Goal: Task Accomplishment & Management: Complete application form

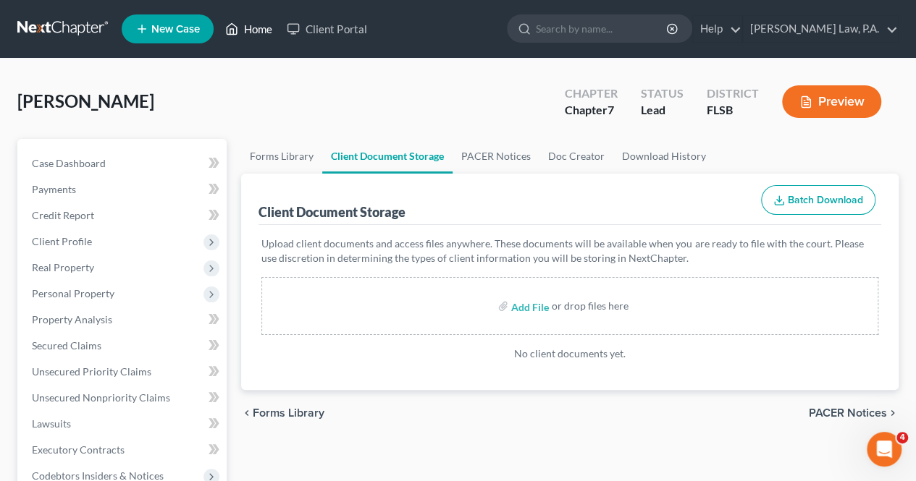
click at [255, 29] on link "Home" at bounding box center [249, 29] width 62 height 26
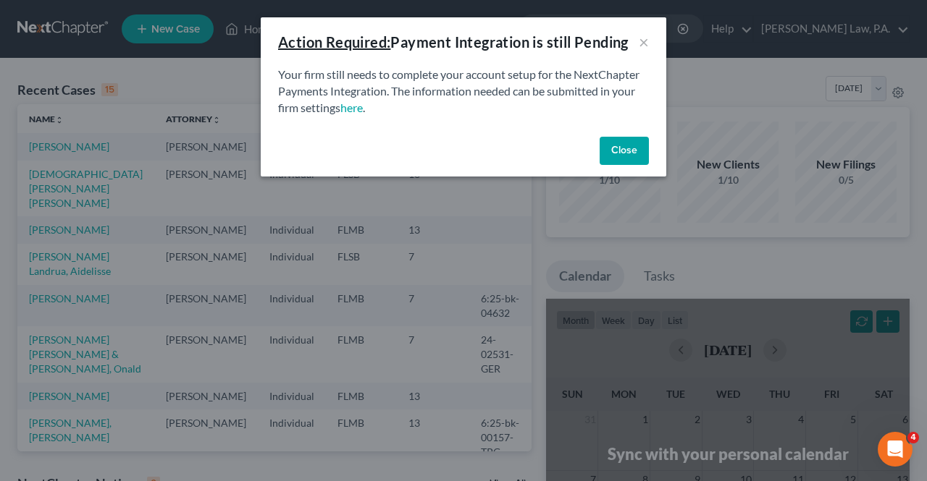
click at [638, 162] on button "Close" at bounding box center [623, 151] width 49 height 29
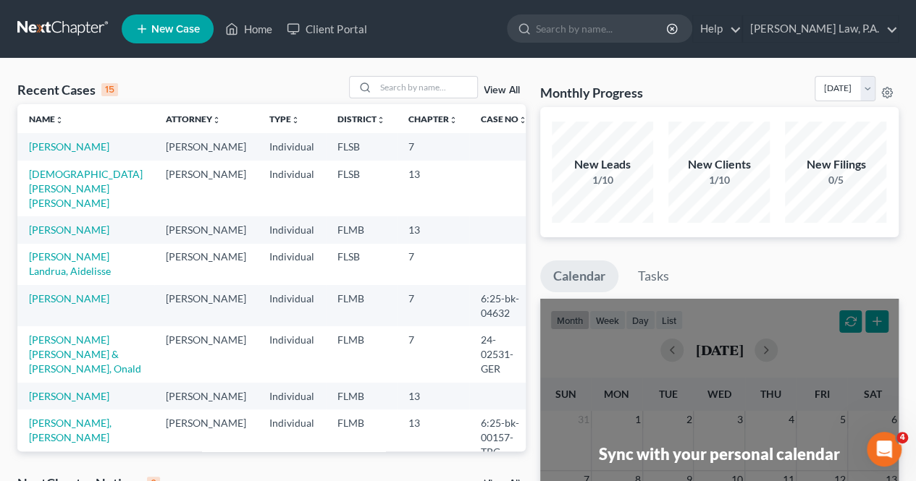
click at [189, 33] on span "New Case" at bounding box center [175, 29] width 48 height 11
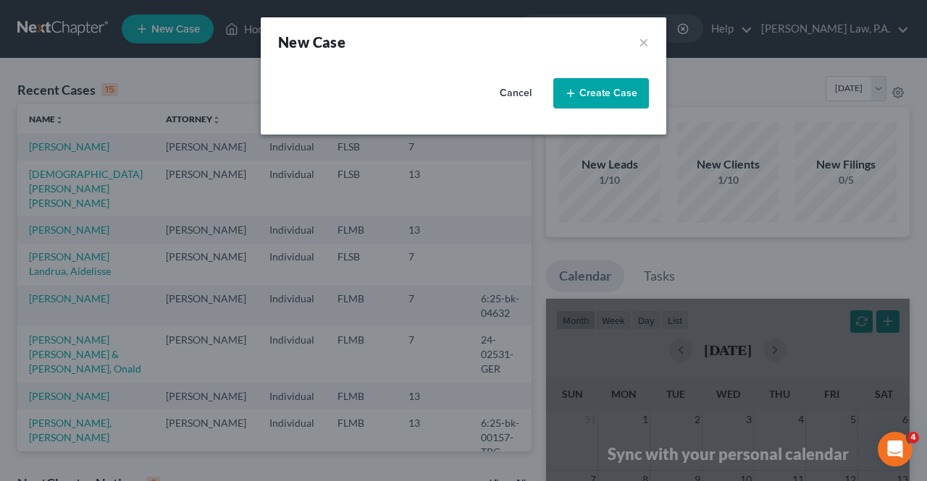
select select "17"
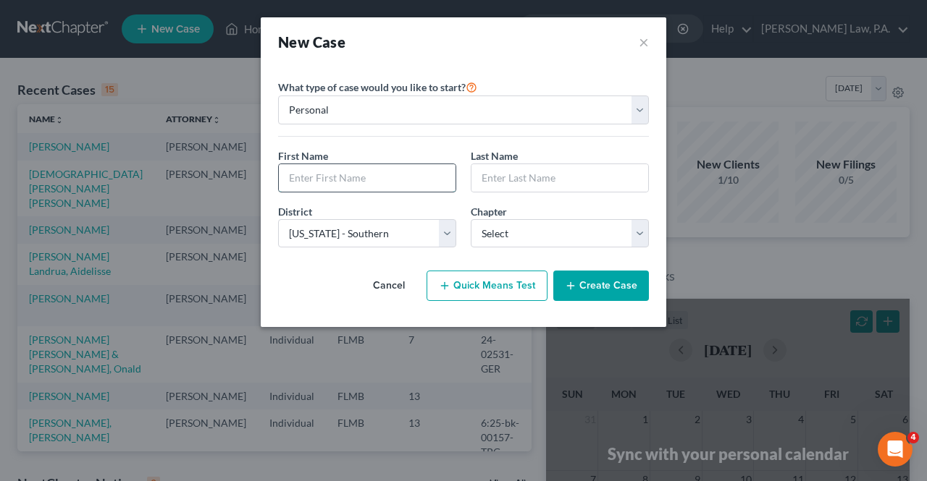
click at [378, 181] on input "text" at bounding box center [367, 178] width 177 height 28
type input "[PERSON_NAME]"
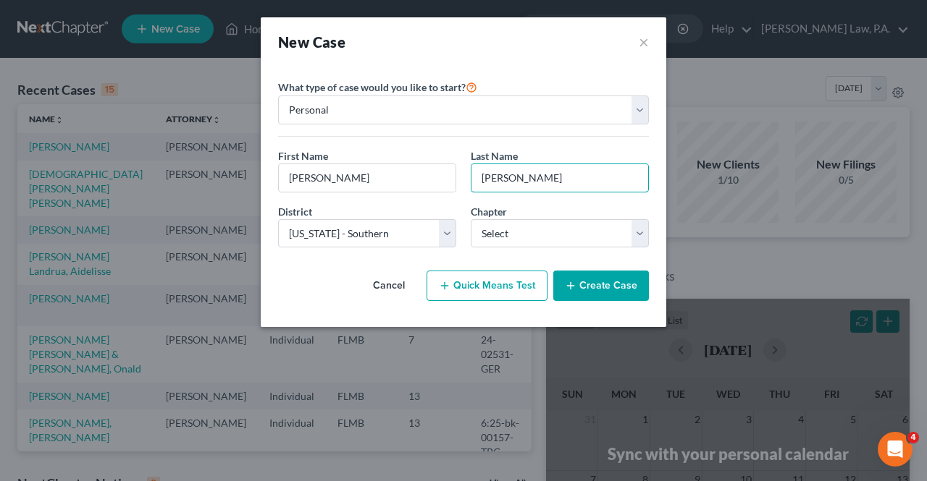
type input "[PERSON_NAME]"
click at [404, 282] on button "Cancel" at bounding box center [389, 285] width 64 height 29
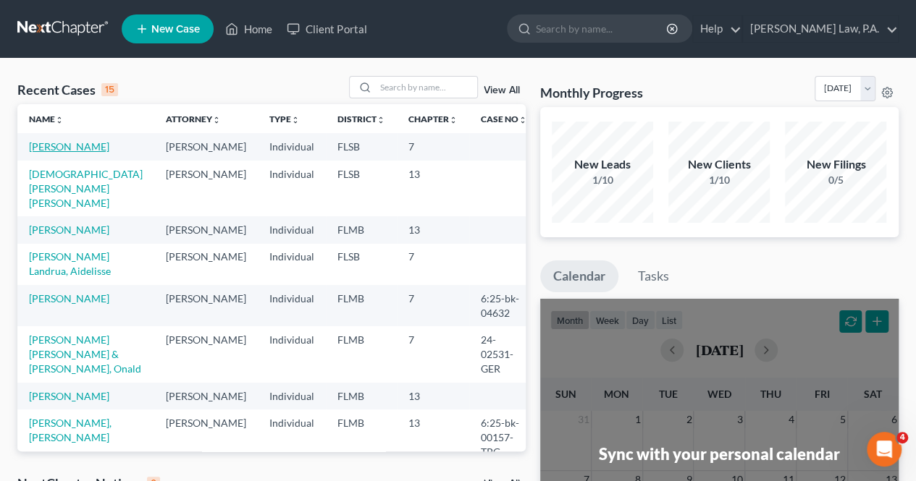
click at [65, 147] on link "[PERSON_NAME]" at bounding box center [69, 146] width 80 height 12
select select "10"
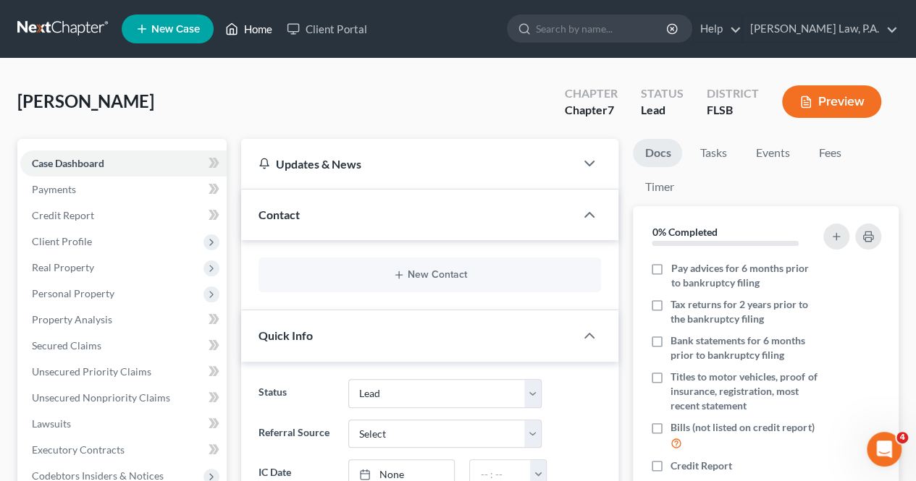
click at [245, 30] on link "Home" at bounding box center [249, 29] width 62 height 26
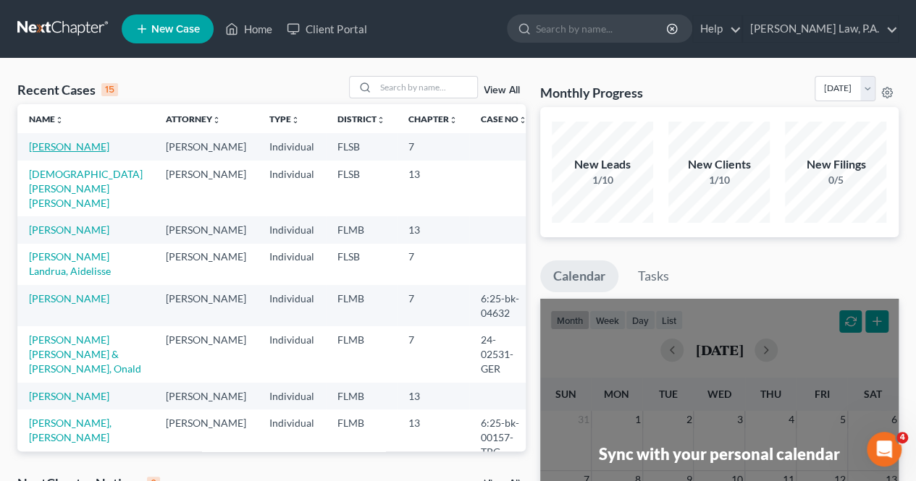
click at [105, 147] on link "[PERSON_NAME]" at bounding box center [69, 146] width 80 height 12
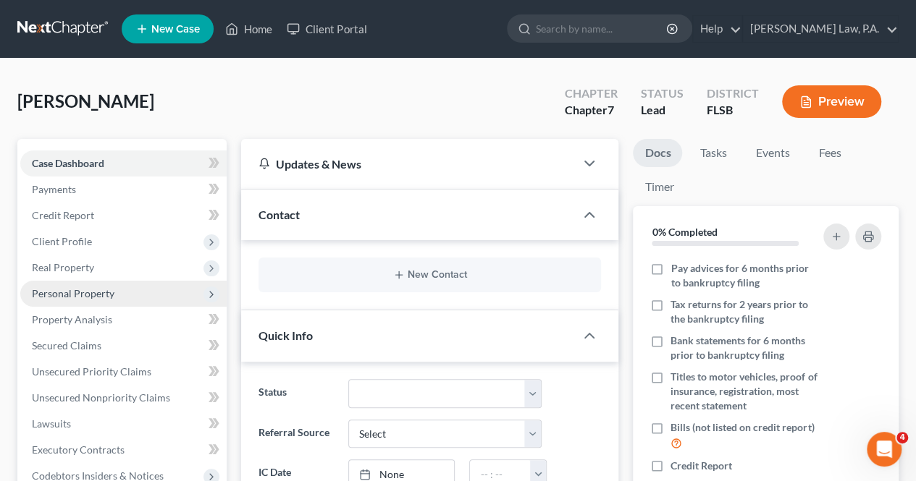
click at [93, 286] on span "Personal Property" at bounding box center [123, 294] width 206 height 26
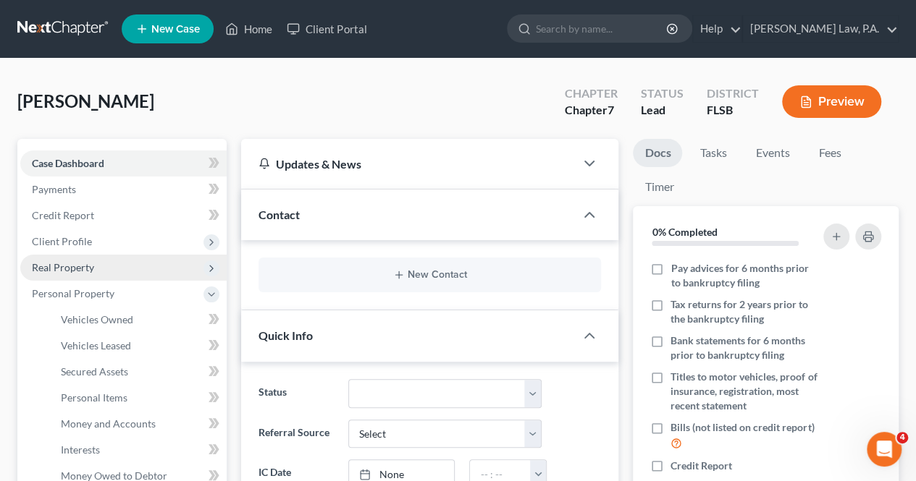
click at [88, 263] on span "Real Property" at bounding box center [63, 267] width 62 height 12
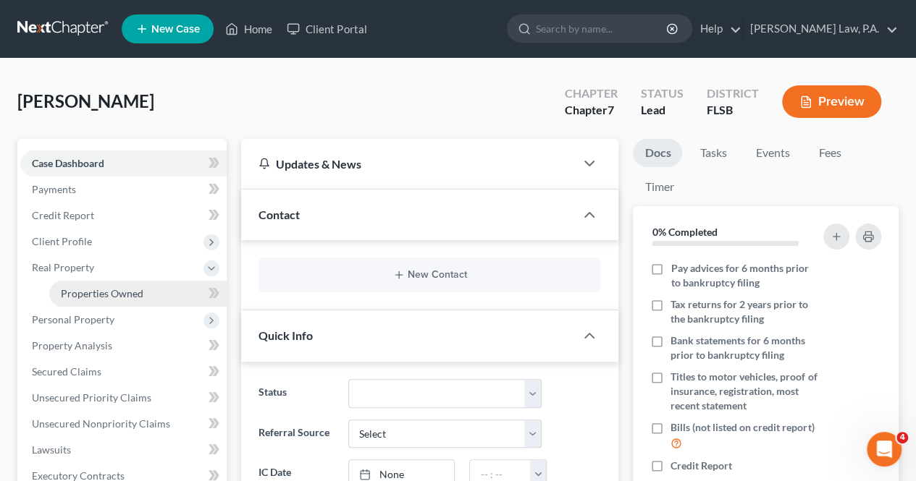
click at [91, 290] on span "Properties Owned" at bounding box center [102, 293] width 83 height 12
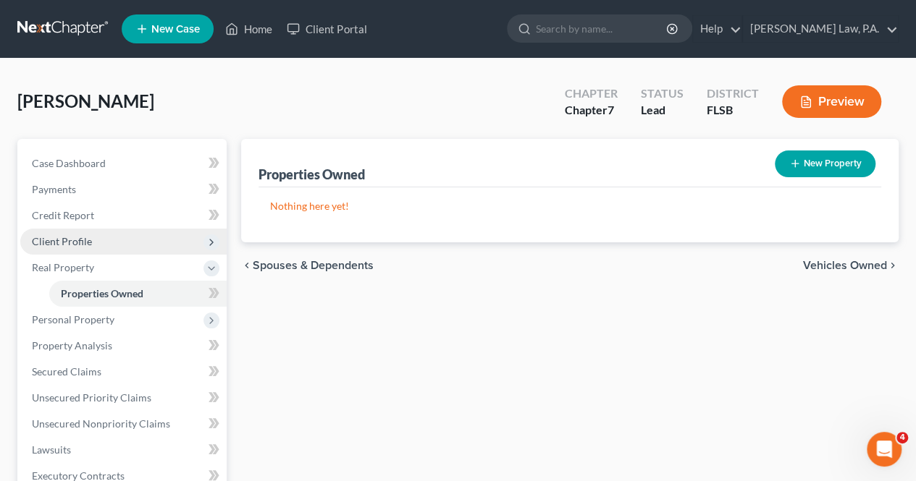
click at [82, 239] on span "Client Profile" at bounding box center [62, 241] width 60 height 12
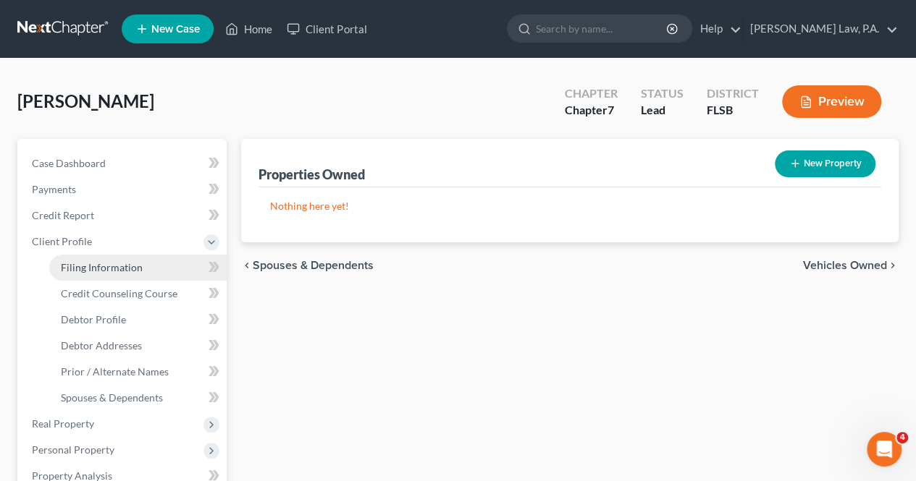
click at [89, 260] on link "Filing Information" at bounding box center [137, 268] width 177 height 26
select select "1"
select select "0"
select select "17"
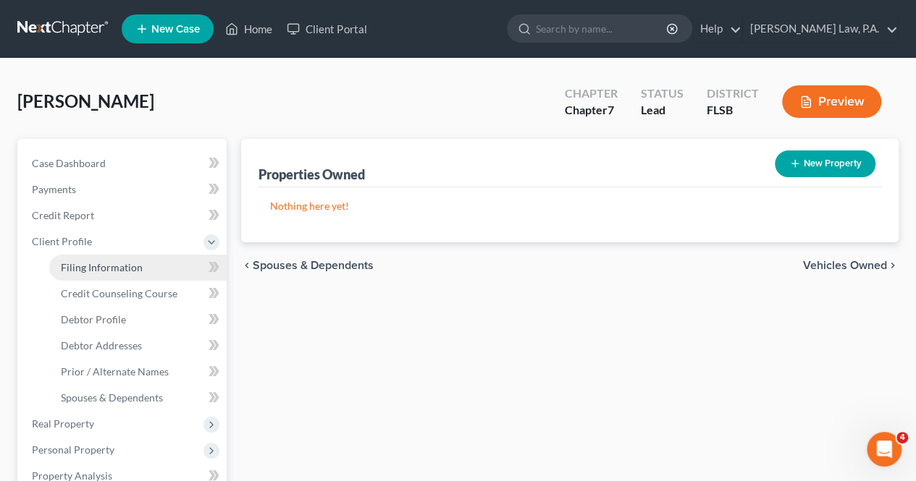
select select "0"
select select "9"
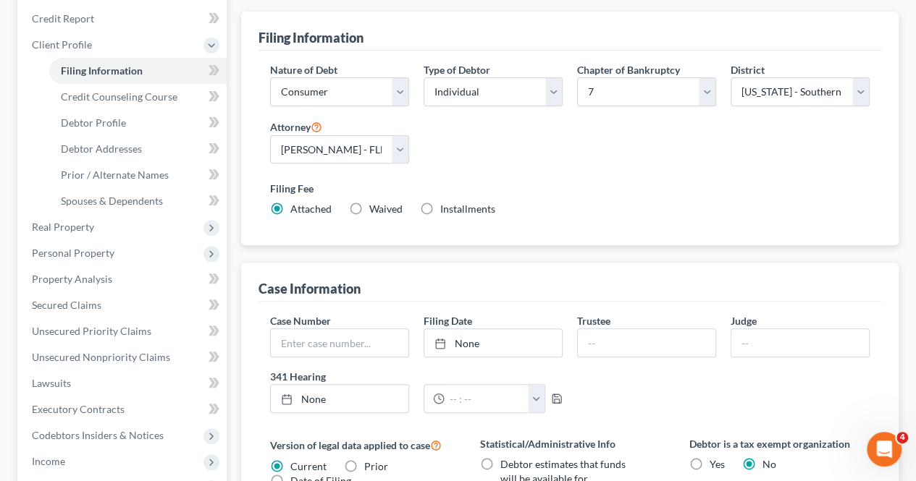
scroll to position [195, 0]
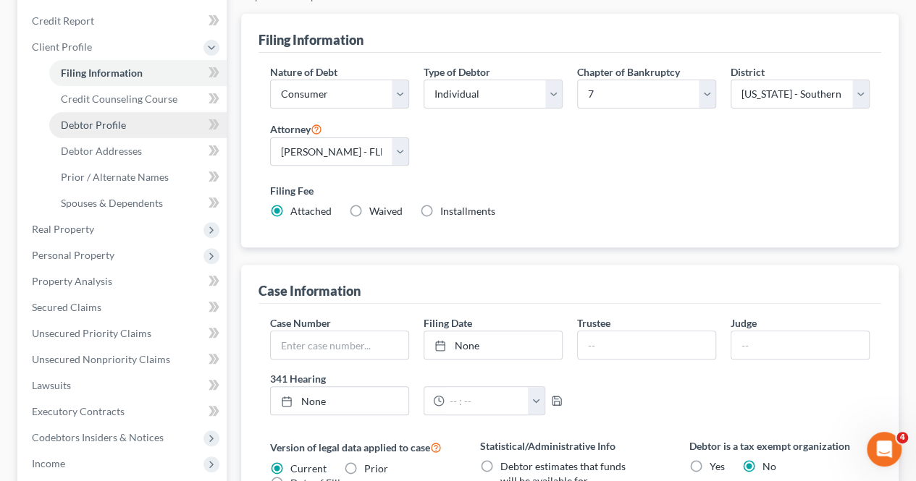
click at [137, 115] on link "Debtor Profile" at bounding box center [137, 125] width 177 height 26
select select "3"
select select "0"
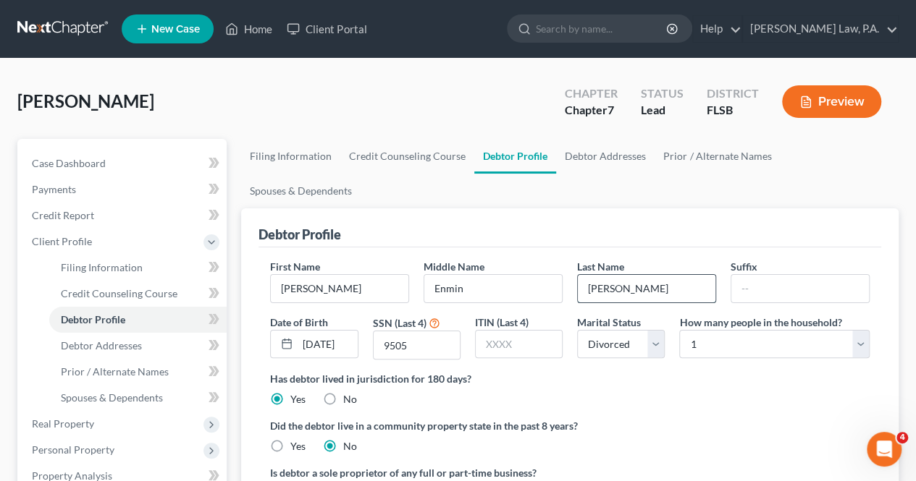
click at [663, 275] on input "[PERSON_NAME]" at bounding box center [647, 289] width 138 height 28
type input "[PERSON_NAME]"
click at [448, 275] on input "Enmin" at bounding box center [493, 289] width 138 height 28
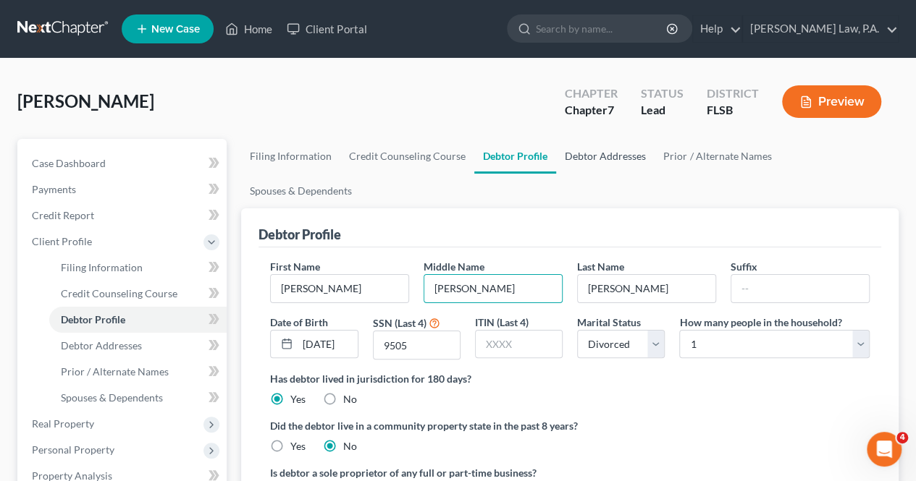
type input "[PERSON_NAME]"
click at [576, 153] on link "Debtor Addresses" at bounding box center [605, 156] width 98 height 35
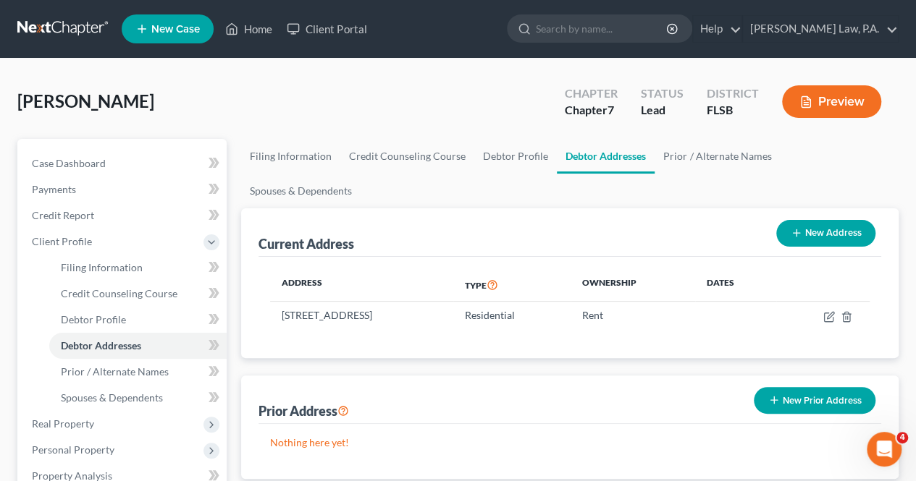
click at [575, 153] on link "Debtor Addresses" at bounding box center [606, 156] width 98 height 35
click at [102, 157] on span "Case Dashboard" at bounding box center [69, 163] width 74 height 12
select select "10"
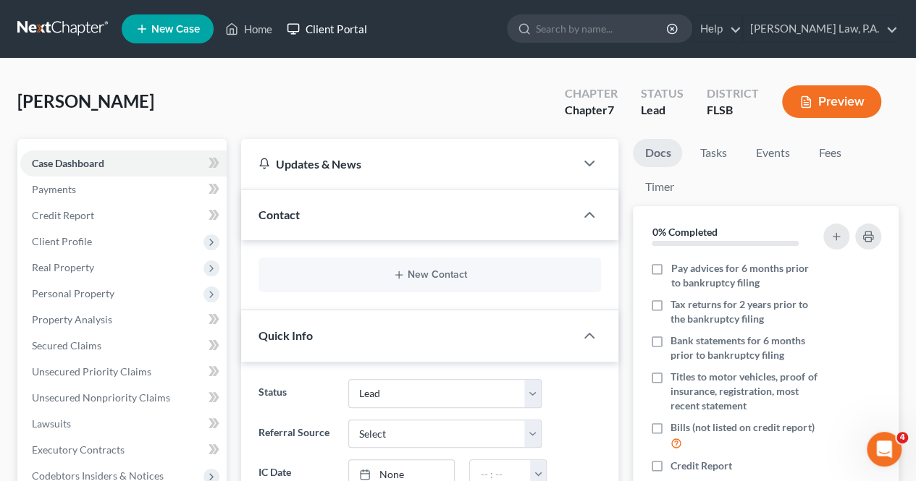
click at [320, 25] on link "Client Portal" at bounding box center [326, 29] width 94 height 26
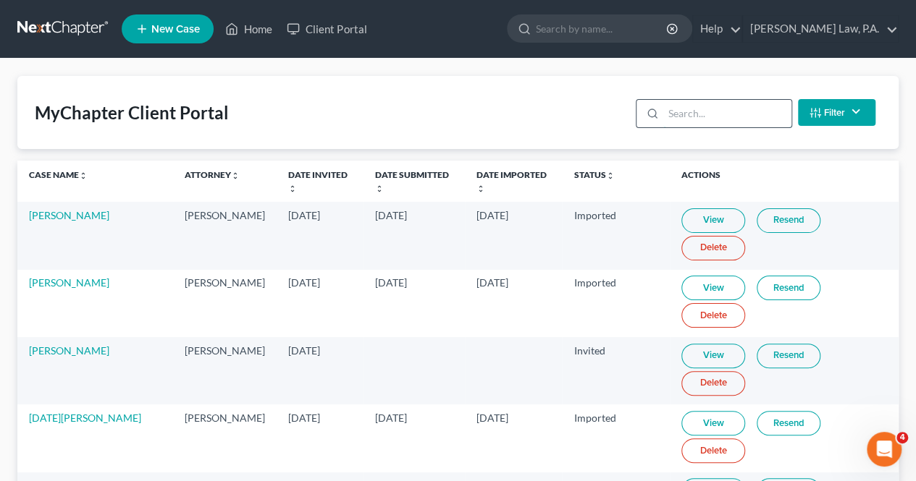
click at [725, 104] on input "search" at bounding box center [727, 114] width 128 height 28
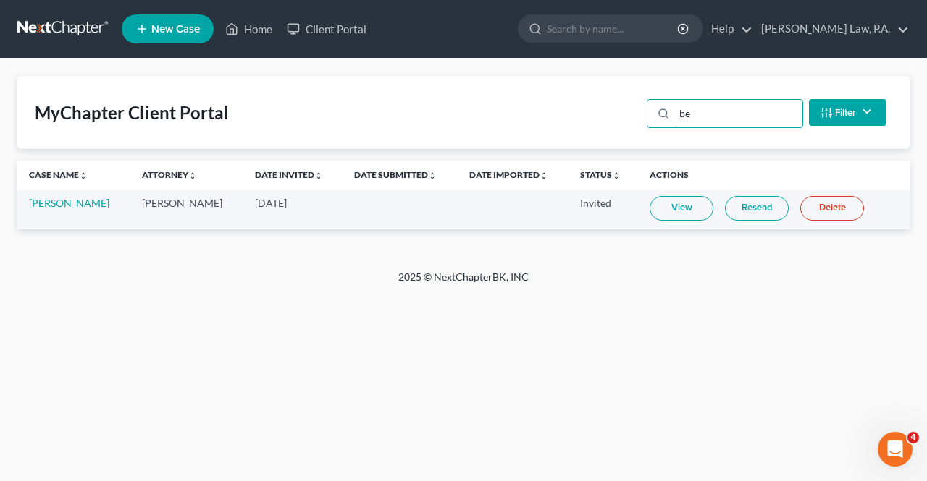
type input "b"
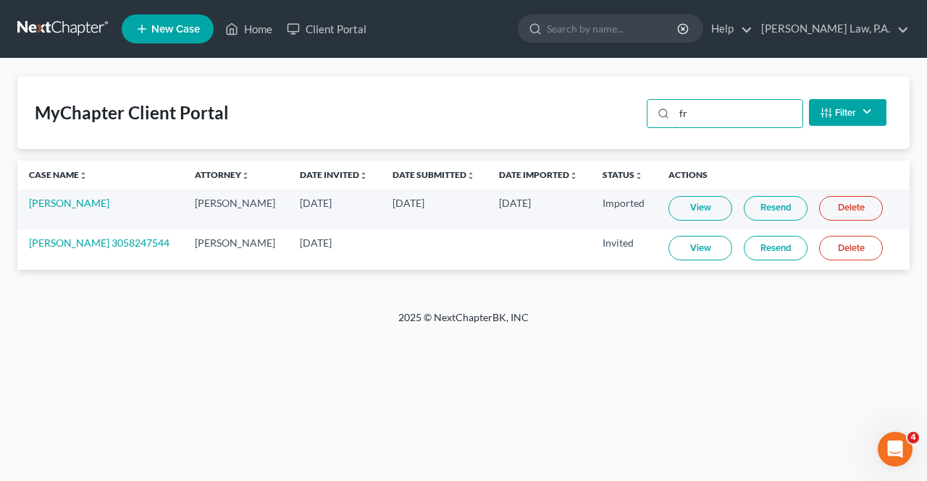
type input "f"
type input "fr"
click at [66, 24] on link at bounding box center [63, 29] width 93 height 26
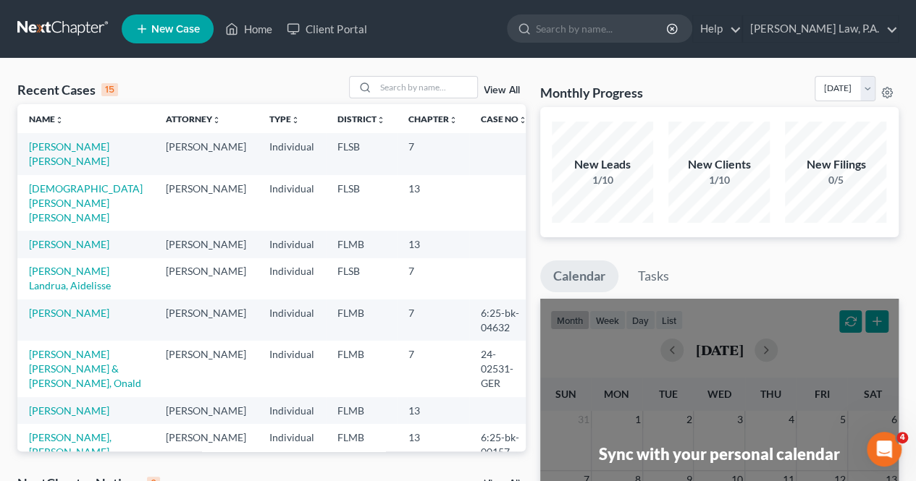
click at [184, 33] on span "New Case" at bounding box center [175, 29] width 48 height 11
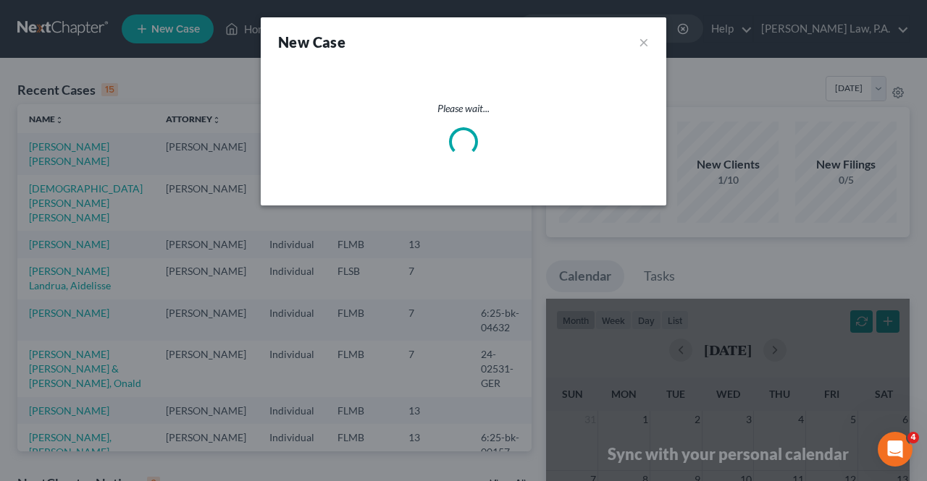
select select "17"
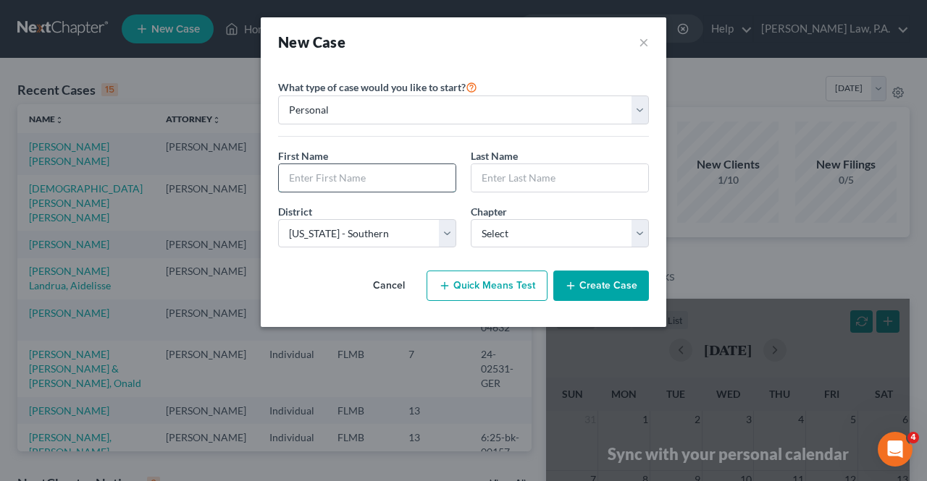
click at [400, 179] on input "text" at bounding box center [367, 178] width 177 height 28
type input "[PERSON_NAME]"
click at [566, 189] on input "text" at bounding box center [559, 178] width 177 height 28
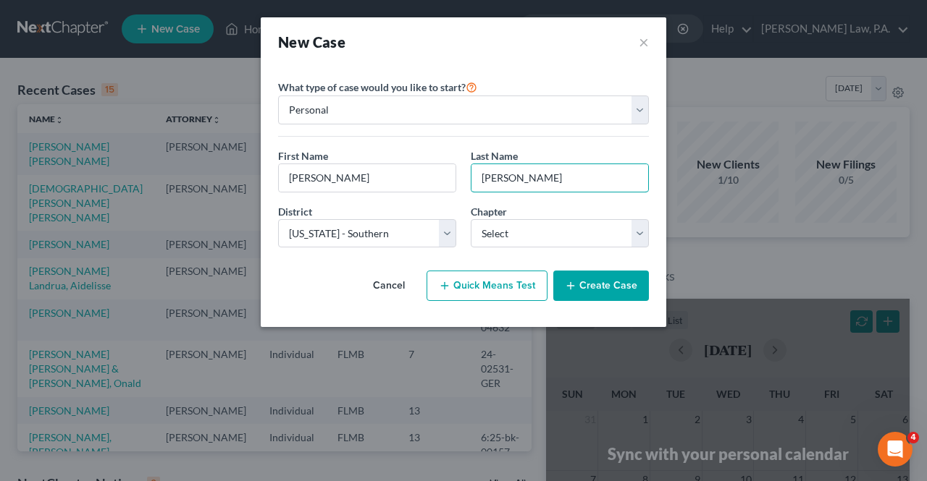
type input "Deasy"
click at [126, 377] on div "New Case × Please select case type * Bankruptcy Bankruptcy What type of case wo…" at bounding box center [463, 240] width 927 height 481
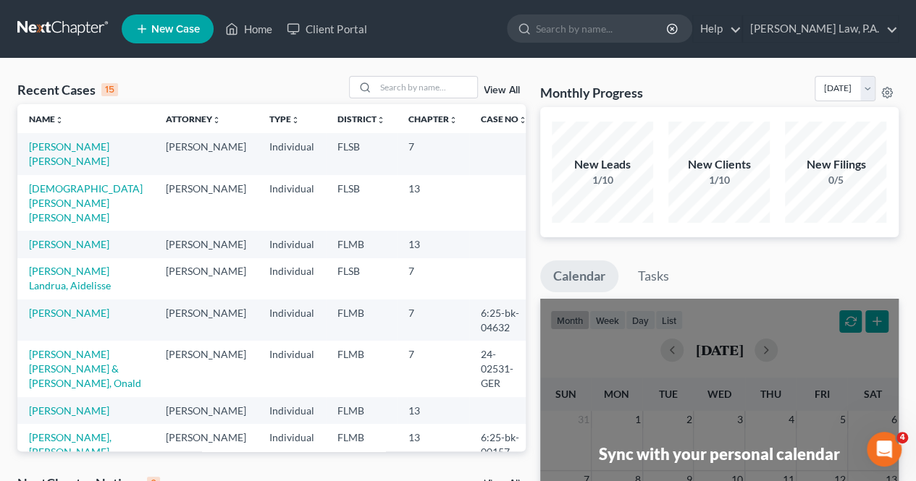
click at [0, 290] on div "Recent Cases 15 View All Name unfold_more expand_more expand_less Attorney unfo…" at bounding box center [458, 434] width 916 height 751
click at [0, 343] on div "Recent Cases 15 View All Name unfold_more expand_more expand_less Attorney unfo…" at bounding box center [458, 434] width 916 height 751
click at [181, 24] on span "New Case" at bounding box center [175, 29] width 48 height 11
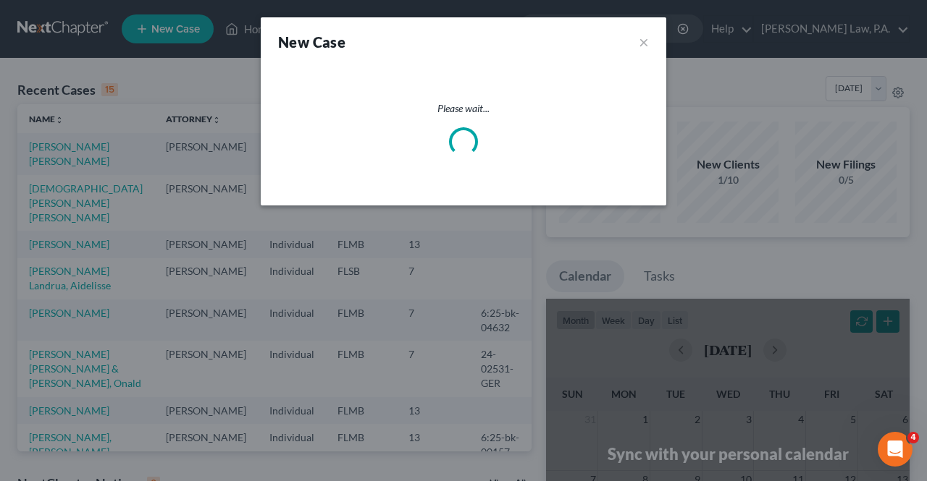
select select "17"
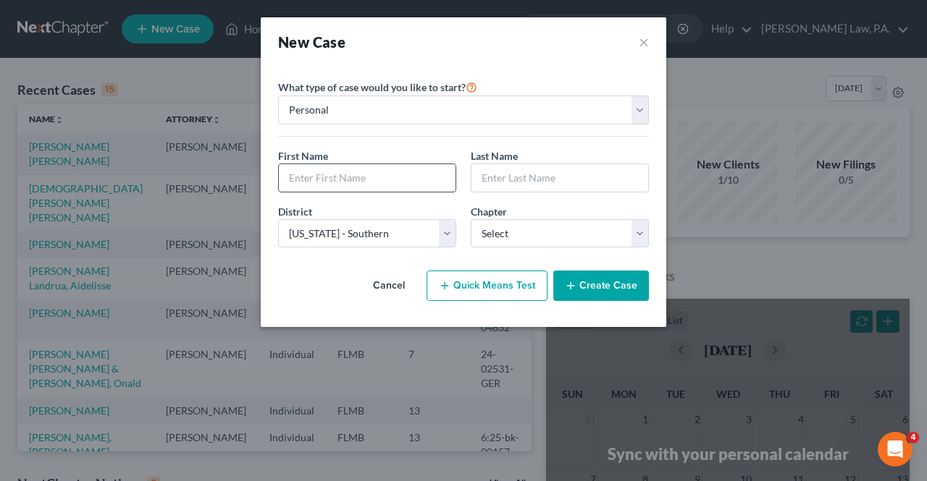
click at [314, 170] on input "text" at bounding box center [367, 178] width 177 height 28
type input "[PERSON_NAME]"
click at [511, 167] on input "text" at bounding box center [559, 178] width 177 height 28
type input "Deasy"
click at [568, 227] on select "Select 7 11 12 13" at bounding box center [560, 233] width 178 height 29
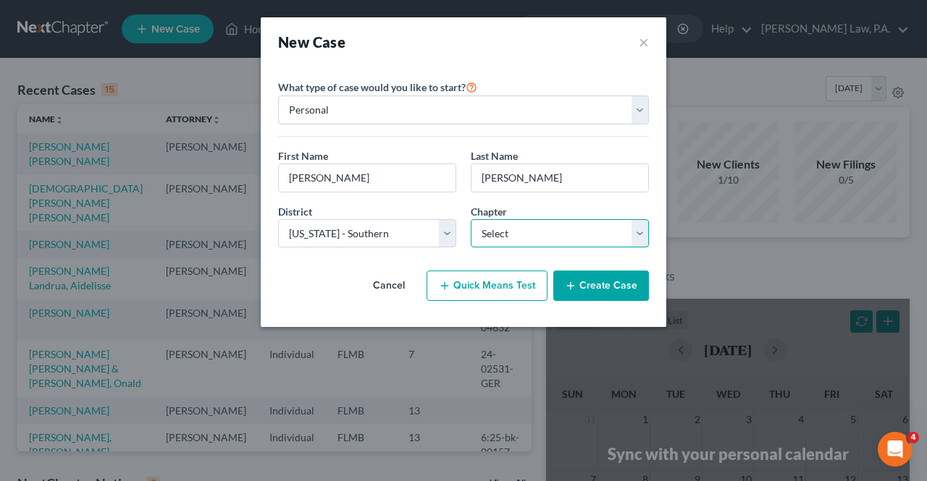
select select "0"
click at [471, 219] on select "Select 7 11 12 13" at bounding box center [560, 233] width 178 height 29
click at [601, 284] on button "Create Case" at bounding box center [601, 286] width 96 height 30
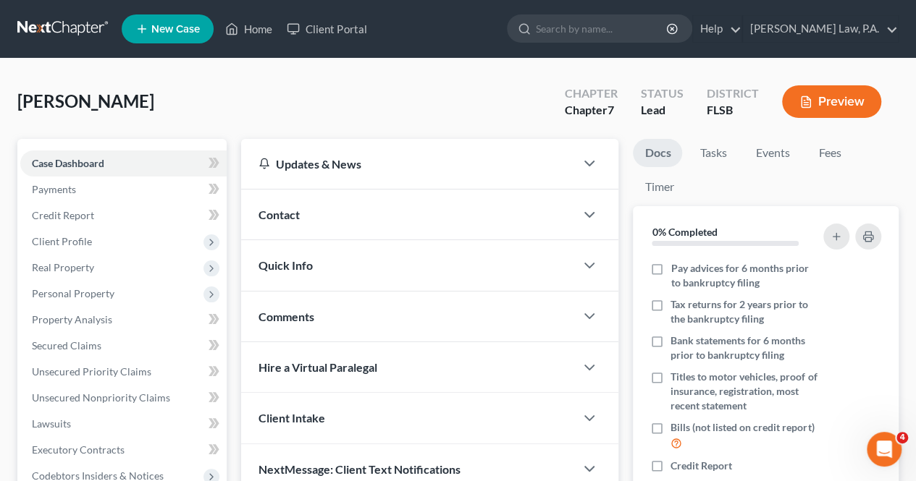
click at [575, 211] on div at bounding box center [596, 215] width 43 height 29
click at [586, 212] on icon "button" at bounding box center [589, 214] width 17 height 17
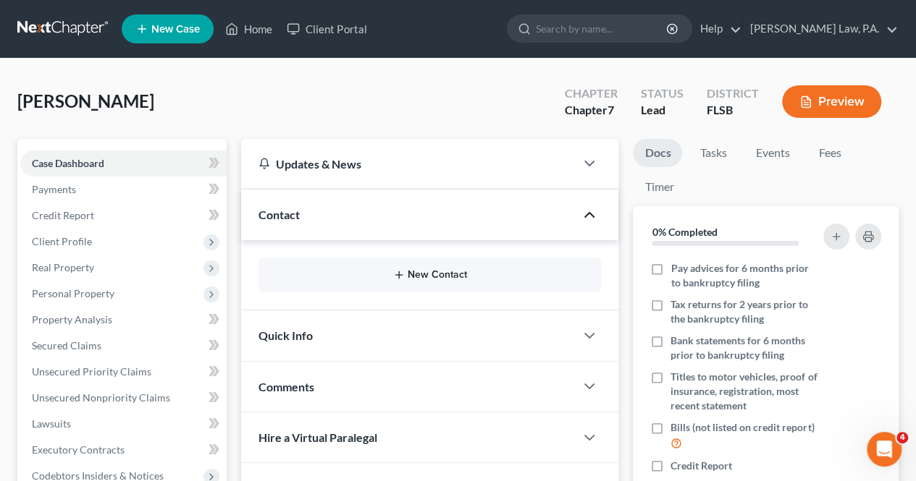
click at [448, 273] on button "New Contact" at bounding box center [429, 275] width 319 height 12
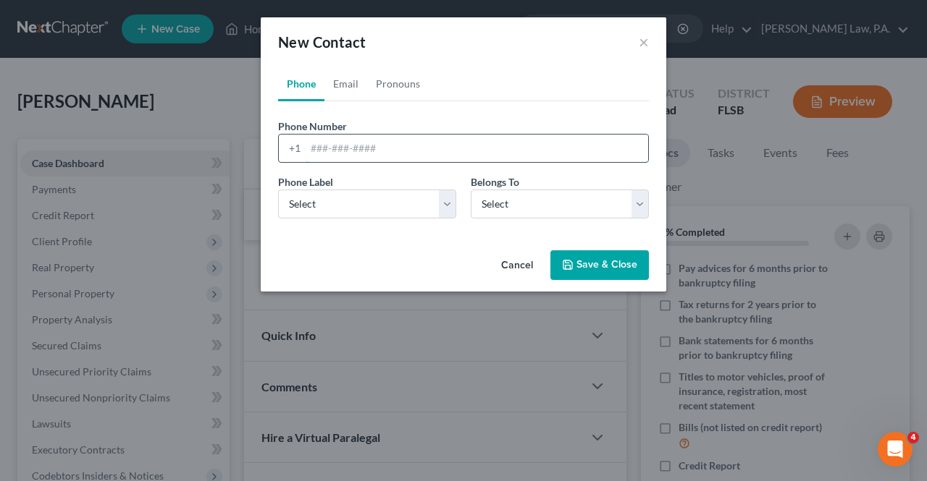
click at [376, 150] on input "tel" at bounding box center [476, 149] width 342 height 28
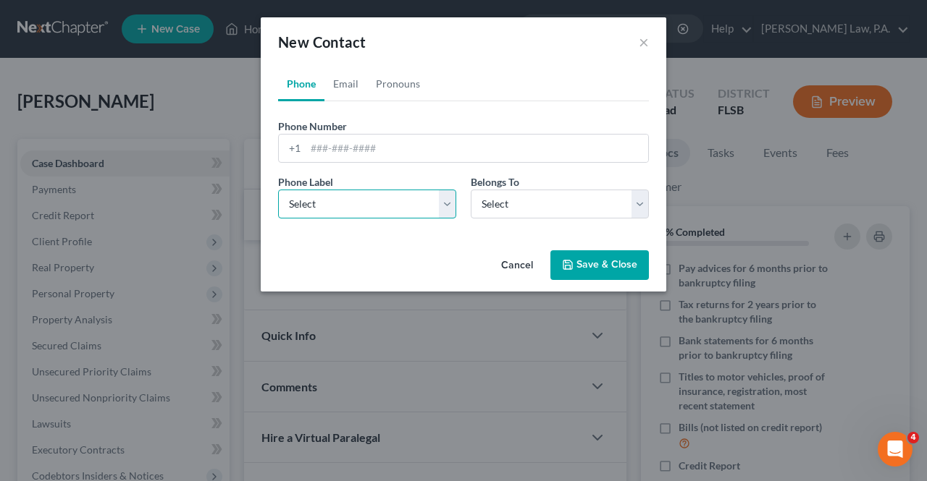
click at [427, 202] on select "Select Mobile Home Work Other" at bounding box center [367, 204] width 178 height 29
select select "0"
click at [278, 190] on select "Select Mobile Home Work Other" at bounding box center [367, 204] width 178 height 29
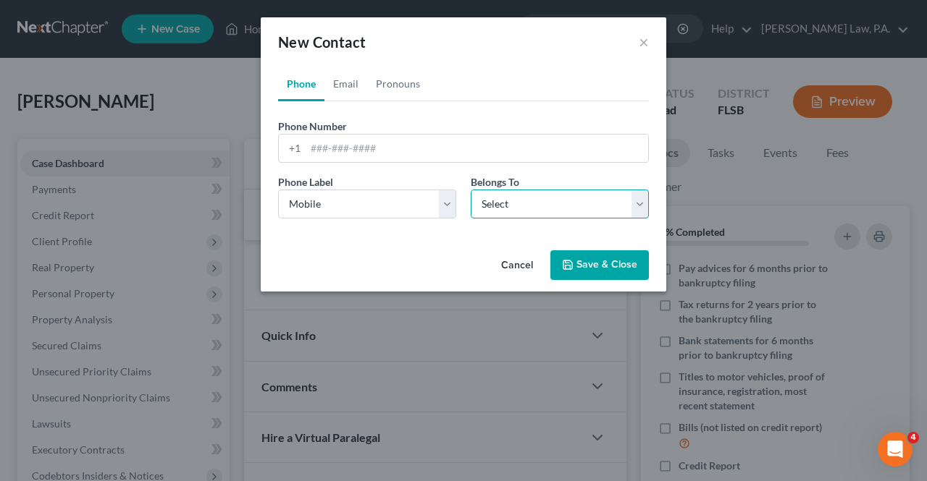
click at [588, 193] on select "Select Client Other" at bounding box center [560, 204] width 178 height 29
select select "0"
click at [471, 190] on select "Select Client Other" at bounding box center [560, 204] width 178 height 29
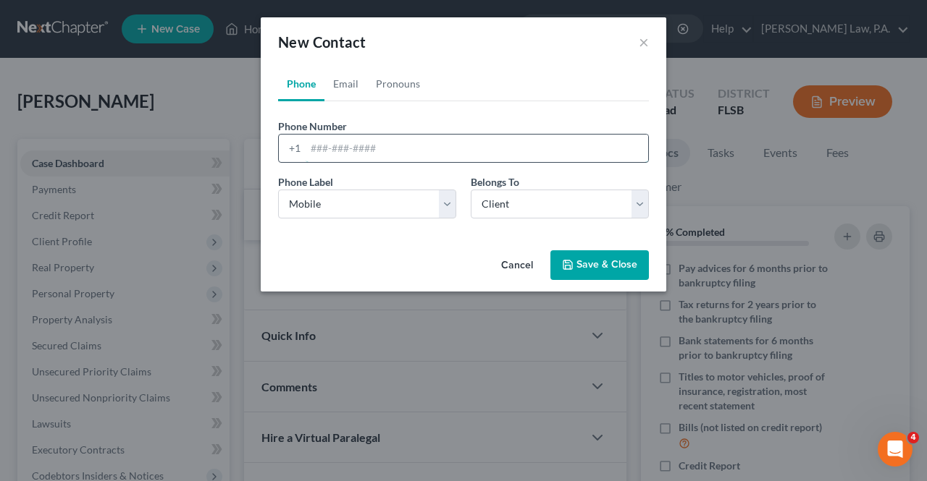
click at [460, 161] on input "tel" at bounding box center [476, 149] width 342 height 28
